Goal: Transaction & Acquisition: Purchase product/service

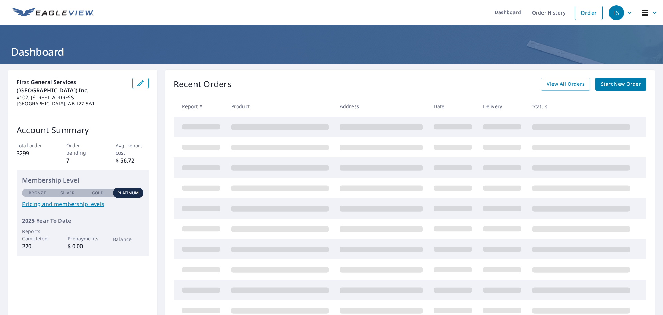
click at [630, 82] on span "Start New Order" at bounding box center [621, 84] width 40 height 9
click at [588, 15] on link "Order" at bounding box center [589, 13] width 28 height 15
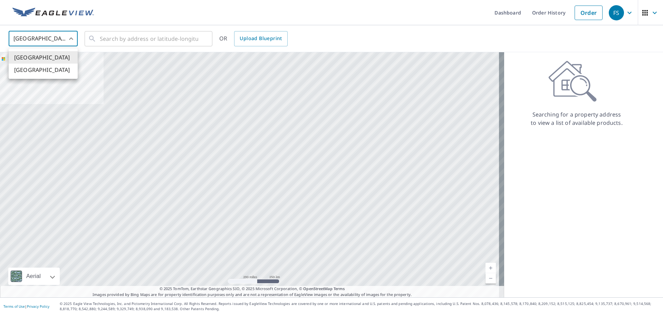
click at [65, 40] on body "FS FS Dashboard Order History Order FS United States US ​ ​ OR Upload Blueprint…" at bounding box center [331, 157] width 663 height 315
click at [59, 69] on li "Canada" at bounding box center [43, 70] width 69 height 12
type input "CA"
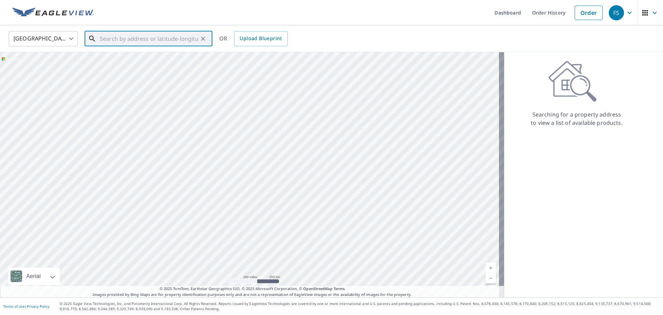
click at [123, 37] on input "text" at bounding box center [149, 38] width 98 height 19
click at [123, 37] on input "191057 range road" at bounding box center [149, 38] width 98 height 19
click at [160, 37] on input "191057 range road" at bounding box center [149, 38] width 98 height 19
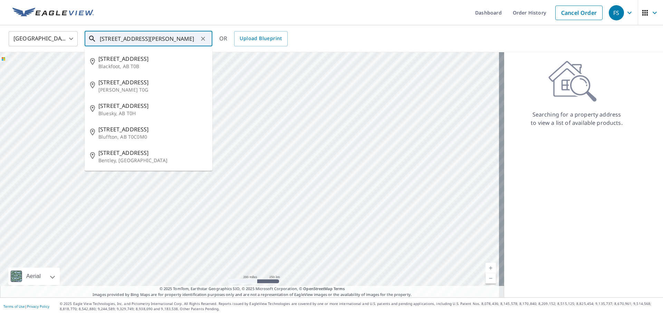
drag, startPoint x: 157, startPoint y: 40, endPoint x: 159, endPoint y: 36, distance: 4.0
click at [157, 39] on input "191057 range road 15 brooks" at bounding box center [149, 38] width 98 height 19
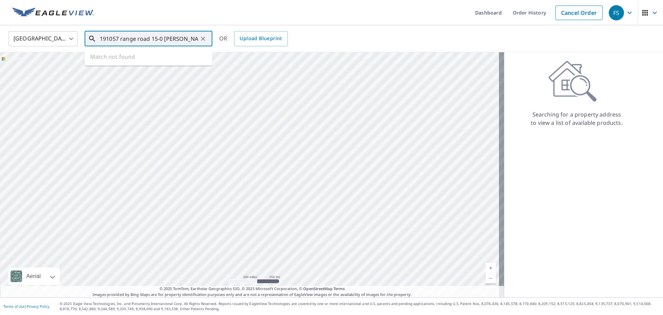
click at [184, 39] on input "191057 range road 15-0 brooks" at bounding box center [149, 38] width 98 height 19
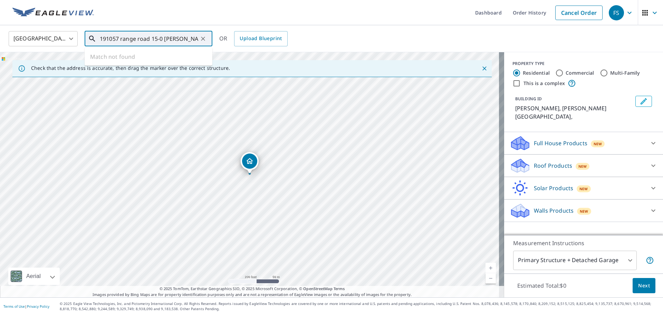
scroll to position [0, 4]
drag, startPoint x: 101, startPoint y: 38, endPoint x: 305, endPoint y: 29, distance: 204.3
click at [305, 29] on div "Canada CA ​ 191057 range road 15-0 brooks alberta ​ Match not found OR Upload B…" at bounding box center [331, 38] width 663 height 27
type input "b"
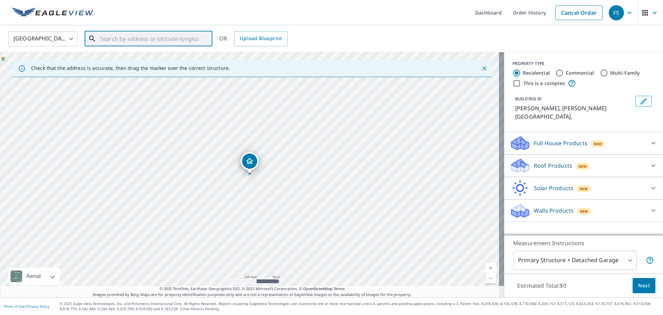
paste input "191057, RANGE ROAD 15-0, Brooks, AB T1R 1B5"
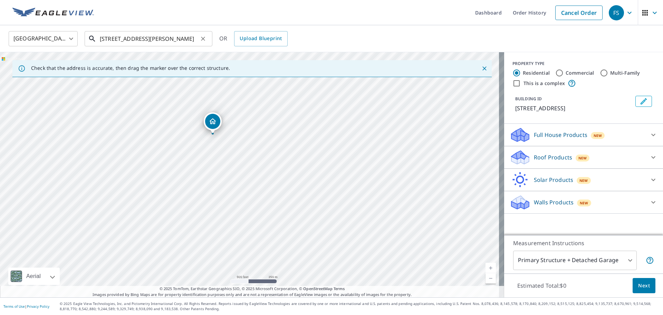
click at [166, 37] on input "191057, RANGE ROAD 15-0, Brooks, AB T1R 1B5" at bounding box center [149, 38] width 98 height 19
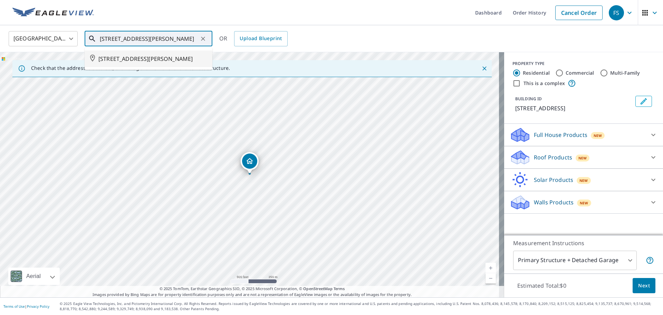
click at [143, 55] on span "191057 RANGE RD 150 BROOKS AB T0J0Z0" at bounding box center [152, 59] width 108 height 8
type input "191057 RANGE RD 150 BROOKS AB T0J0Z0"
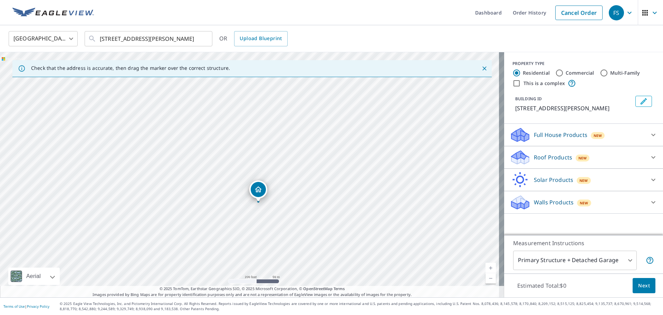
drag, startPoint x: 195, startPoint y: 185, endPoint x: 363, endPoint y: 127, distance: 177.4
click at [364, 127] on div "191057 RANGE RD 150 BROOKS AB T0J0Z0" at bounding box center [252, 174] width 504 height 245
drag, startPoint x: 259, startPoint y: 219, endPoint x: 292, endPoint y: 109, distance: 114.7
click at [292, 109] on div "191057 RANGE RD 150 BROOKS AB T0J0Z0" at bounding box center [252, 174] width 504 height 245
drag, startPoint x: 281, startPoint y: 148, endPoint x: 323, endPoint y: 144, distance: 42.0
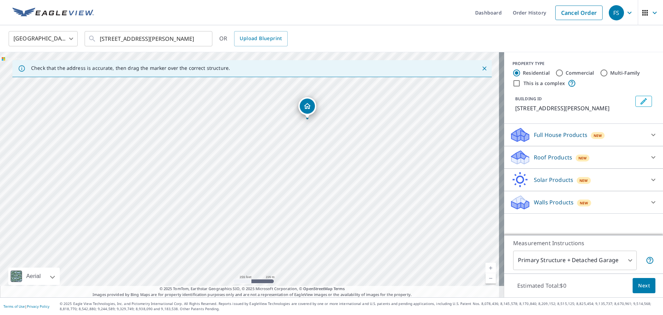
click at [323, 144] on div "191057 RANGE RD 150 BROOKS AB T0J0Z0" at bounding box center [252, 174] width 504 height 245
drag, startPoint x: 322, startPoint y: 168, endPoint x: 305, endPoint y: 276, distance: 109.4
click at [305, 279] on div "191057 RANGE RD 150 BROOKS AB T0J0Z0" at bounding box center [252, 174] width 504 height 245
drag, startPoint x: 338, startPoint y: 179, endPoint x: 326, endPoint y: 286, distance: 108.1
click at [326, 287] on div "Check that the address is accurate, then drag the marker over the correct struc…" at bounding box center [252, 174] width 504 height 245
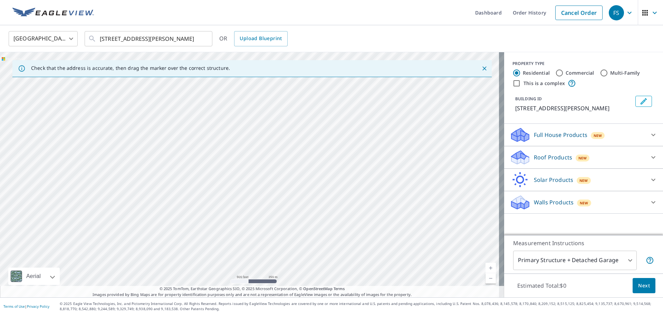
drag, startPoint x: 316, startPoint y: 187, endPoint x: 312, endPoint y: 288, distance: 101.6
click at [312, 288] on div "Check that the address is accurate, then drag the marker over the correct struc…" at bounding box center [252, 174] width 504 height 245
click at [318, 274] on div "191057 RANGE RD 150 BROOKS AB T0J0Z0" at bounding box center [252, 174] width 504 height 245
drag, startPoint x: 306, startPoint y: 220, endPoint x: 308, endPoint y: 170, distance: 49.4
click at [308, 170] on div "191057 RANGE RD 150 BROOKS AB T0J0Z0" at bounding box center [252, 174] width 504 height 245
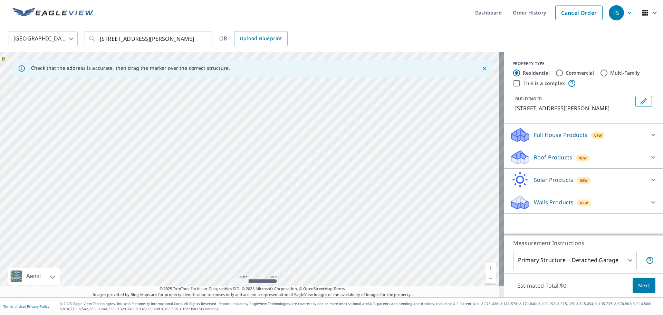
drag, startPoint x: 314, startPoint y: 144, endPoint x: 329, endPoint y: 273, distance: 129.8
click at [329, 273] on div "191057 RANGE RD 150 BROOKS AB T0J0Z0" at bounding box center [252, 174] width 504 height 245
drag, startPoint x: 239, startPoint y: 168, endPoint x: 252, endPoint y: 268, distance: 101.3
click at [255, 284] on div "191057 RANGE RD 150 BROOKS AB T0J0Z0" at bounding box center [252, 174] width 504 height 245
click at [135, 208] on div "191057 RANGE RD 150 BROOKS AB T0J0Z0" at bounding box center [252, 174] width 504 height 245
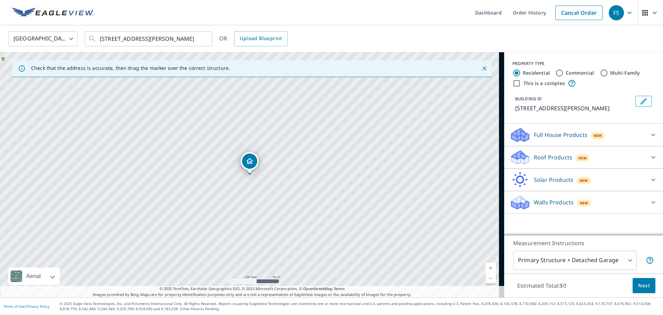
click at [135, 208] on div "191057 RANGE RD 150 BROOKS AB T0J0Z0" at bounding box center [252, 174] width 504 height 245
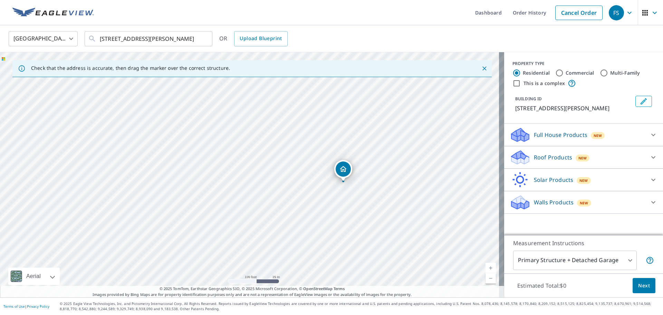
drag, startPoint x: 250, startPoint y: 159, endPoint x: 195, endPoint y: 69, distance: 105.4
click at [195, 69] on div "Check that the address is accurate, then drag the marker over the correct struc…" at bounding box center [252, 174] width 504 height 245
click at [211, 104] on div "191057 RANGE RD 150 BROOKS AB T0J0Z0" at bounding box center [252, 174] width 504 height 245
click at [278, 212] on div "26 MAPLE DR W BROOKS AB T1R1H8" at bounding box center [252, 174] width 504 height 245
drag, startPoint x: 280, startPoint y: 248, endPoint x: 205, endPoint y: 99, distance: 167.3
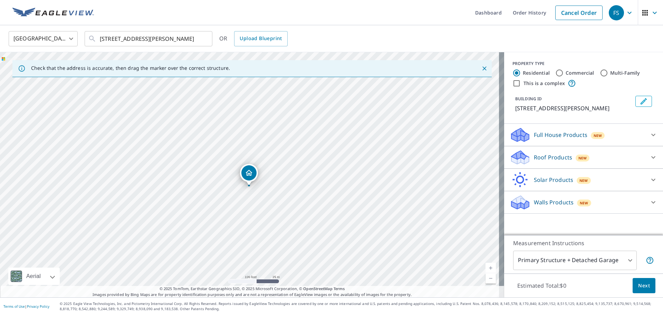
drag, startPoint x: 279, startPoint y: 141, endPoint x: 278, endPoint y: 215, distance: 74.3
click at [278, 216] on div "26 MAPLE DR W BROOKS AB T1R1H8" at bounding box center [252, 174] width 504 height 245
drag, startPoint x: 247, startPoint y: 174, endPoint x: 219, endPoint y: 93, distance: 86.4
drag, startPoint x: 250, startPoint y: 163, endPoint x: 247, endPoint y: 86, distance: 77.1
drag, startPoint x: 298, startPoint y: 145, endPoint x: 295, endPoint y: 98, distance: 46.4
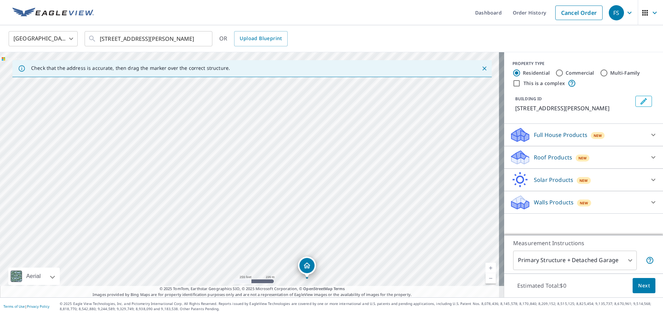
drag, startPoint x: 260, startPoint y: 222, endPoint x: 361, endPoint y: 209, distance: 101.3
click at [361, 209] on div "555 15 ST W BROOKS AB T1R0C7" at bounding box center [252, 174] width 504 height 245
drag, startPoint x: 272, startPoint y: 193, endPoint x: 277, endPoint y: 283, distance: 89.6
click at [276, 312] on div "Dashboard Order History Cancel Order FS Canada CA ​ 191057 RANGE RD 150 BROOKS …" at bounding box center [331, 157] width 663 height 315
click at [283, 190] on div "555 15 ST W BROOKS AB T1R0C7" at bounding box center [252, 174] width 504 height 245
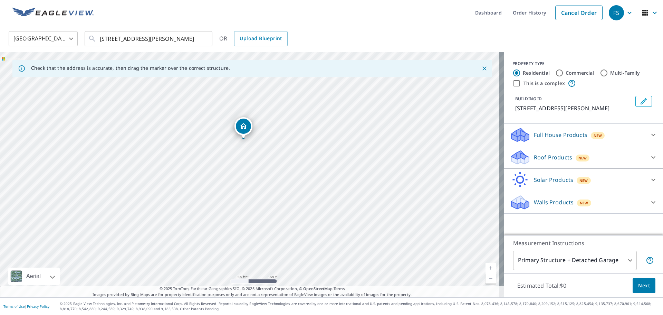
drag, startPoint x: 344, startPoint y: 237, endPoint x: 247, endPoint y: 129, distance: 145.5
drag, startPoint x: 278, startPoint y: 123, endPoint x: 277, endPoint y: 150, distance: 26.6
click at [277, 150] on div "190040 RANGE RD 150 NEWELL COUNTY AB T0J0Z0" at bounding box center [252, 174] width 504 height 245
drag, startPoint x: 276, startPoint y: 188, endPoint x: 267, endPoint y: 126, distance: 62.8
drag, startPoint x: 180, startPoint y: 177, endPoint x: 201, endPoint y: 244, distance: 70.8
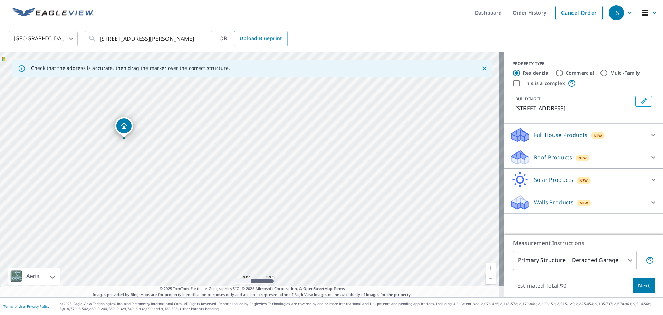
click at [201, 244] on div "191062 RANGE RD 150 NEWELL COUNTY AB T0J0Z0" at bounding box center [252, 174] width 504 height 245
drag, startPoint x: 125, startPoint y: 124, endPoint x: 200, endPoint y: 149, distance: 79.0
click at [555, 73] on input "Commercial" at bounding box center [559, 73] width 8 height 8
radio input "true"
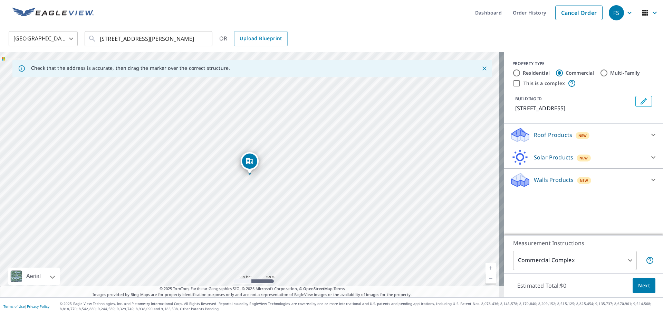
type input "4"
click at [645, 140] on div at bounding box center [653, 134] width 17 height 17
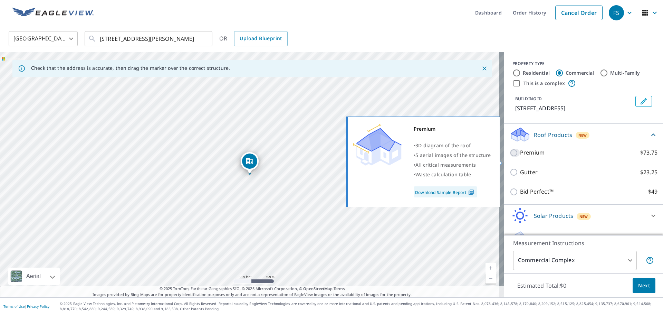
click at [510, 157] on input "Premium $73.75" at bounding box center [515, 153] width 10 height 8
checkbox input "true"
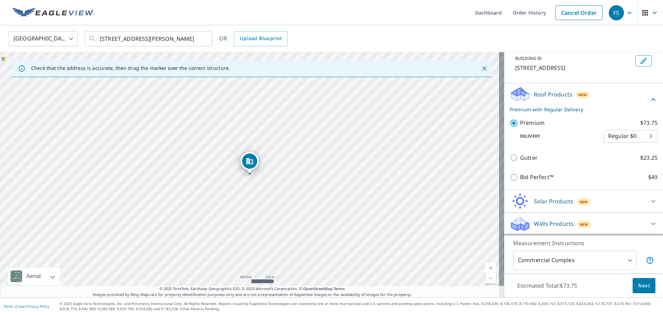
scroll to position [49, 0]
click at [618, 223] on div "Walls Products New" at bounding box center [577, 224] width 135 height 16
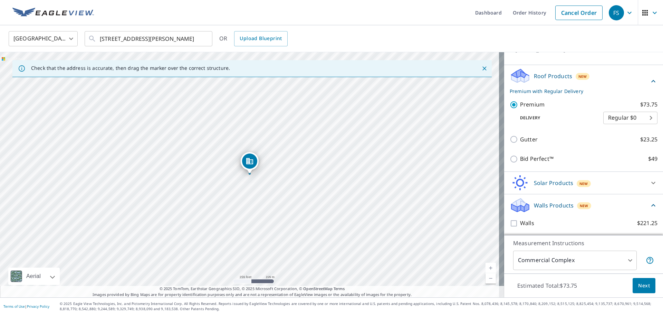
scroll to position [68, 0]
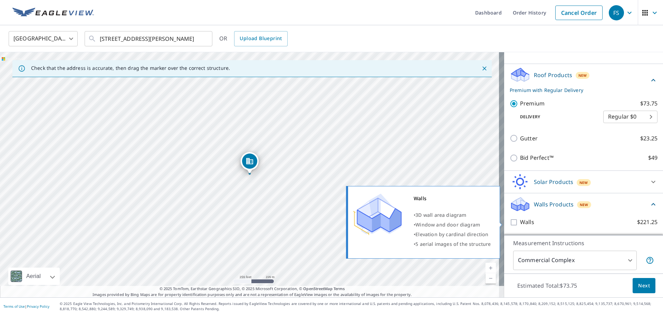
click at [510, 221] on input "Walls $221.25" at bounding box center [515, 222] width 10 height 8
checkbox input "true"
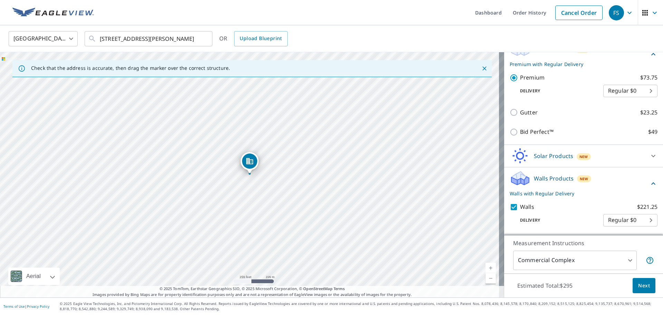
scroll to position [94, 0]
click at [625, 256] on body "FS FS Dashboard Order History Cancel Order FS Canada CA ​ 191057 RANGE RD 150 B…" at bounding box center [331, 157] width 663 height 315
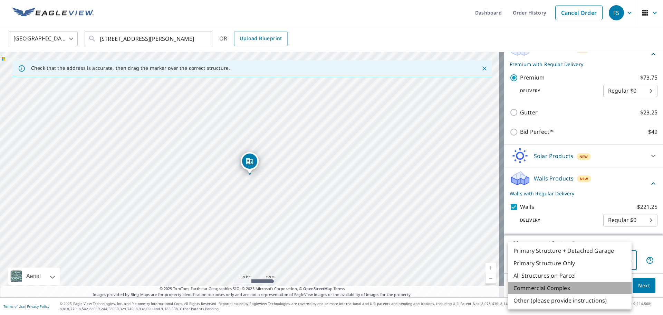
click at [613, 286] on li "Commercial Complex" at bounding box center [570, 287] width 124 height 12
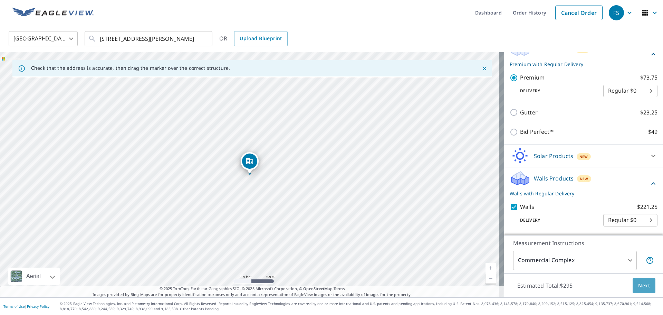
click at [641, 283] on span "Next" at bounding box center [644, 285] width 12 height 9
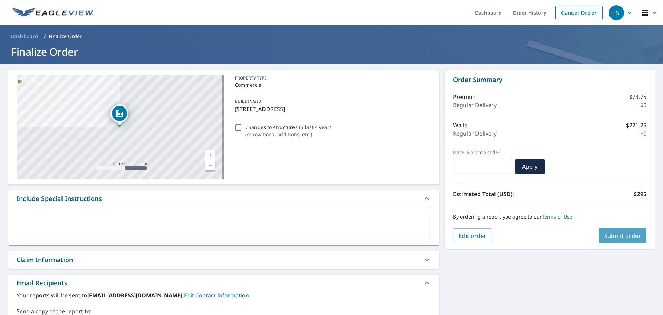
click at [616, 236] on span "Submit order" at bounding box center [622, 236] width 37 height 8
checkbox input "true"
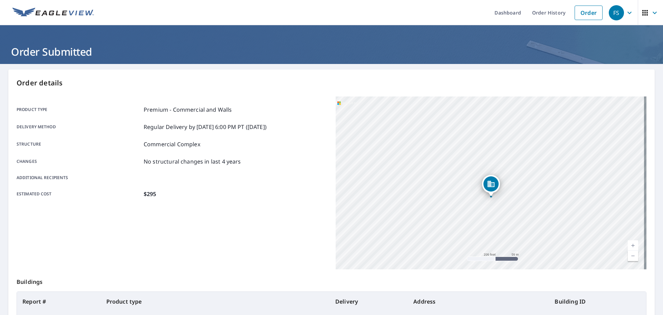
drag, startPoint x: 513, startPoint y: 176, endPoint x: 514, endPoint y: 101, distance: 75.6
click at [514, 101] on div "191057 RANGE RD 150 NEWELL COUNTY AB T0J0Z0" at bounding box center [491, 182] width 311 height 173
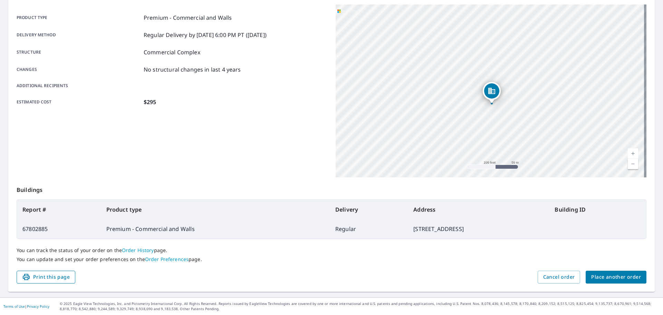
click at [40, 277] on span "Print this page" at bounding box center [46, 276] width 48 height 9
